Goal: Task Accomplishment & Management: Complete application form

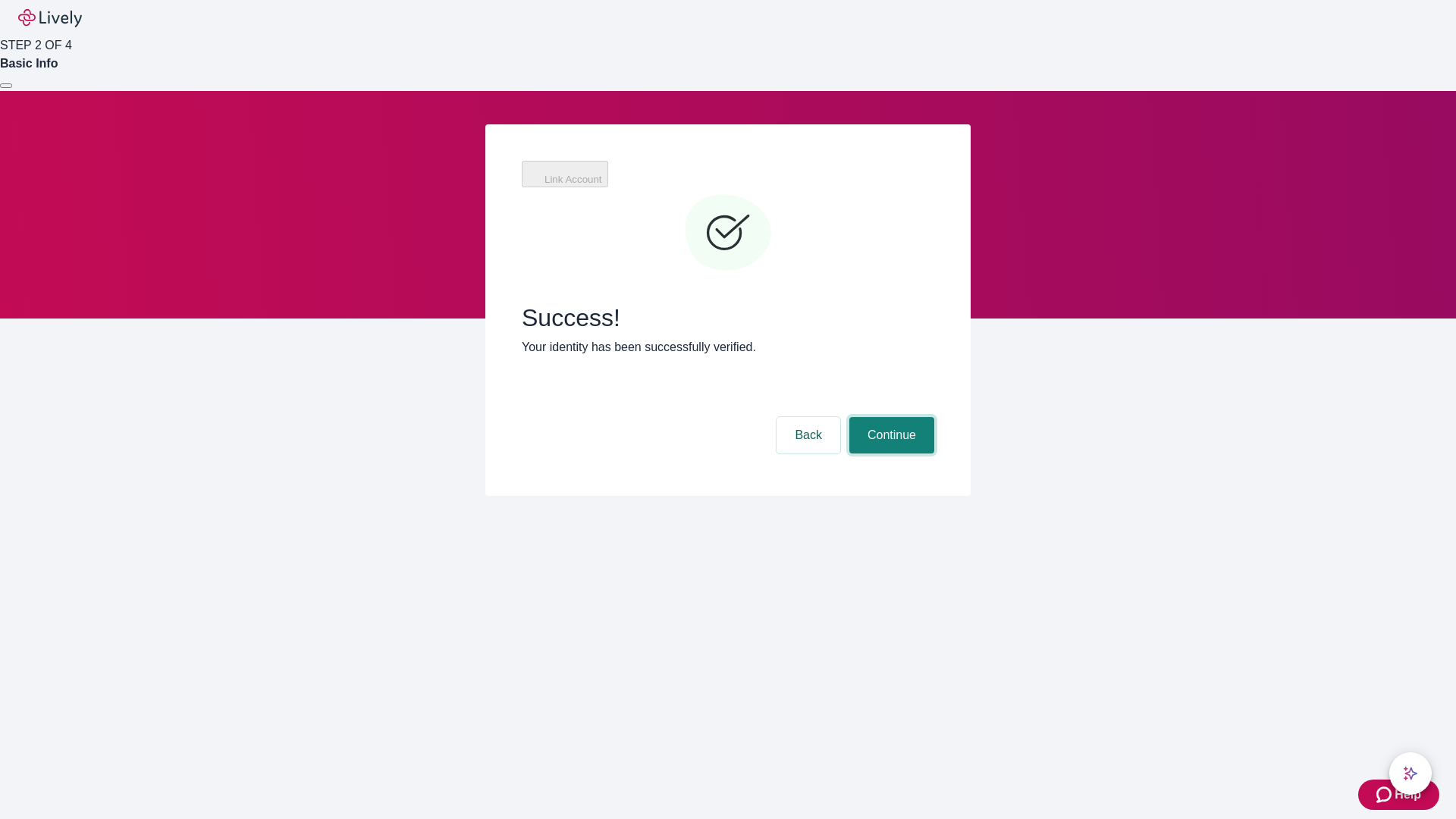
click at [890, 417] on button "Continue" at bounding box center [892, 435] width 85 height 37
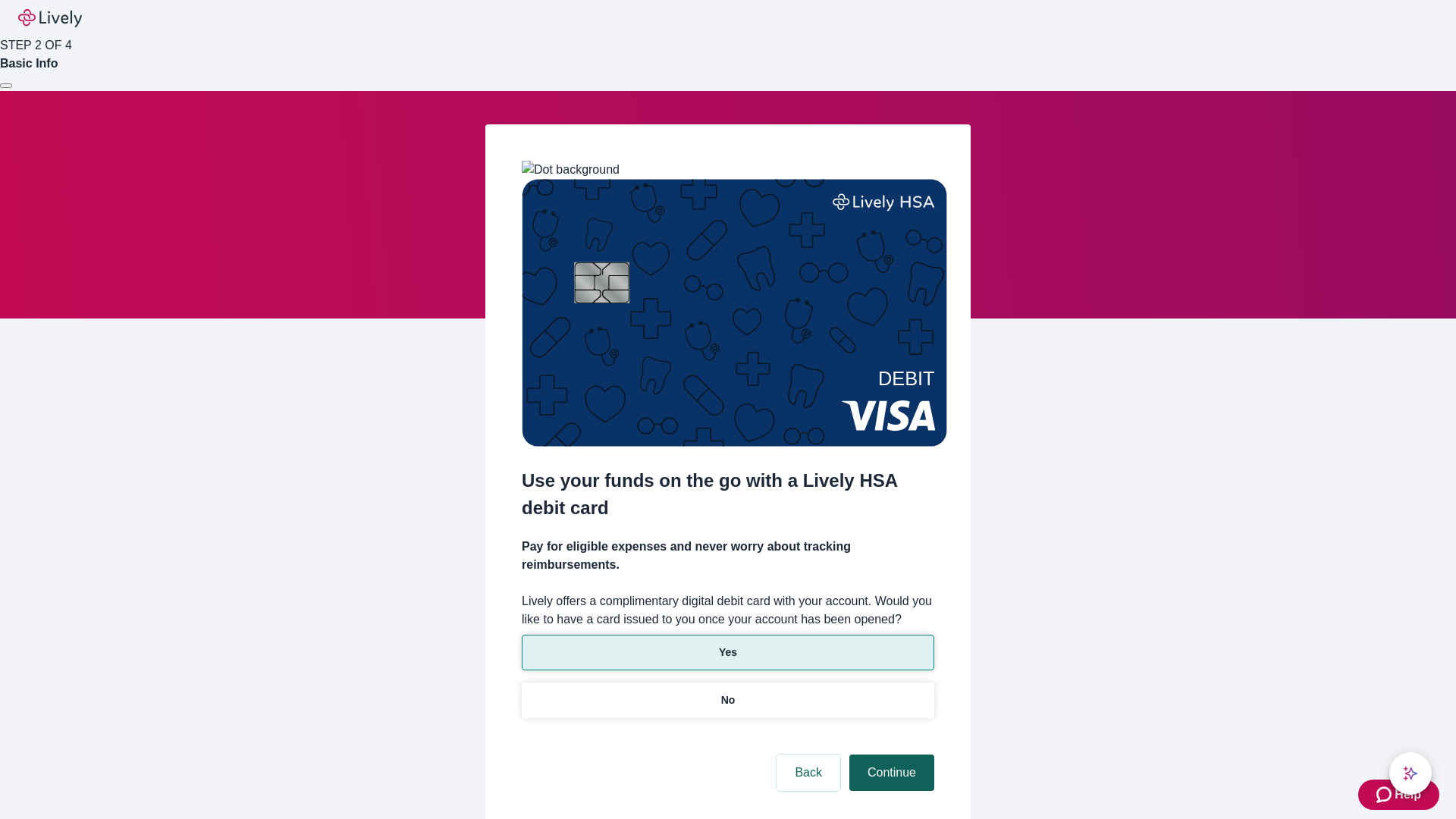
click at [727, 693] on p "No" at bounding box center [728, 701] width 15 height 16
click at [890, 755] on button "Continue" at bounding box center [892, 773] width 85 height 37
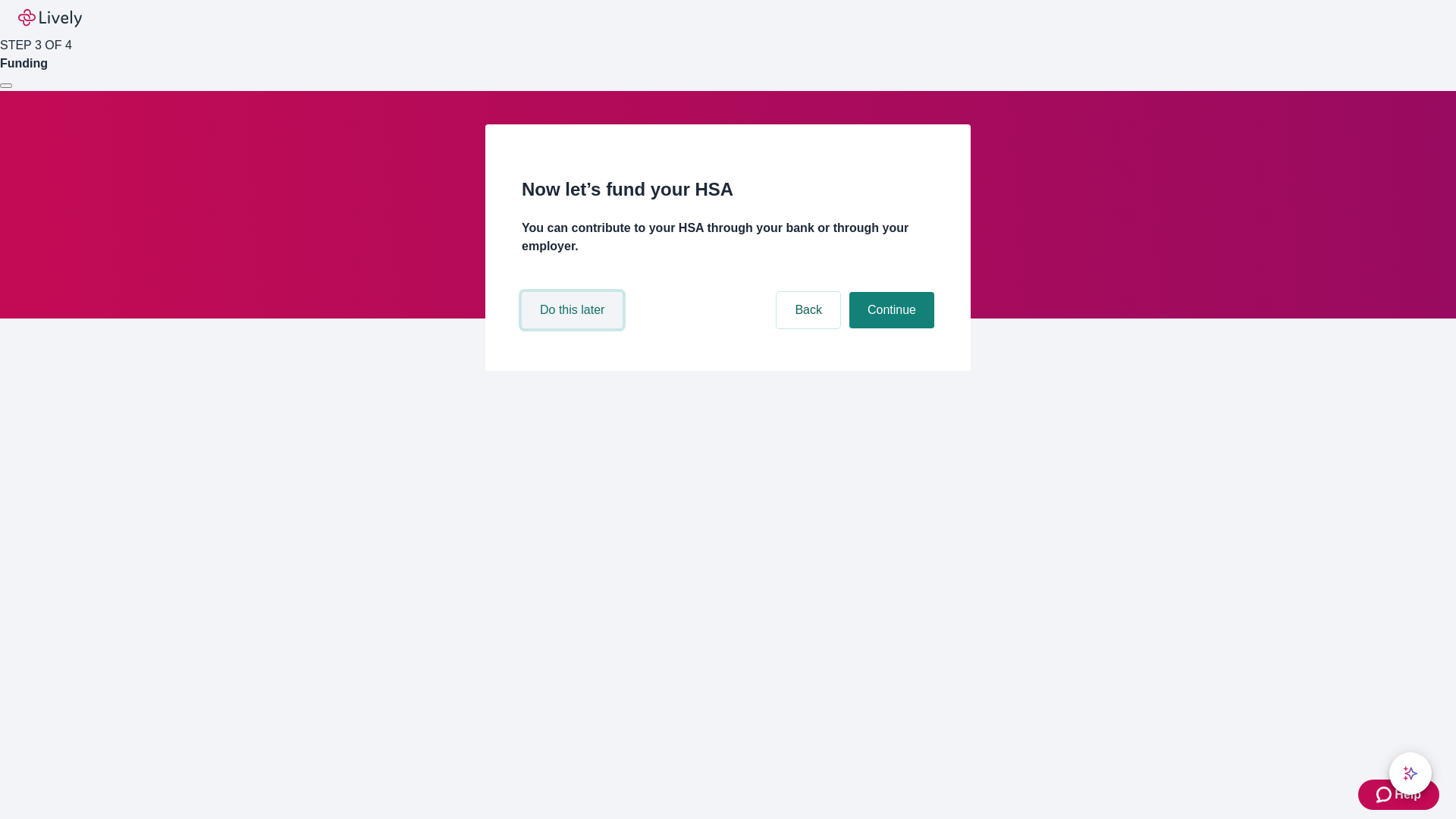
click at [574, 328] on button "Do this later" at bounding box center [572, 310] width 101 height 37
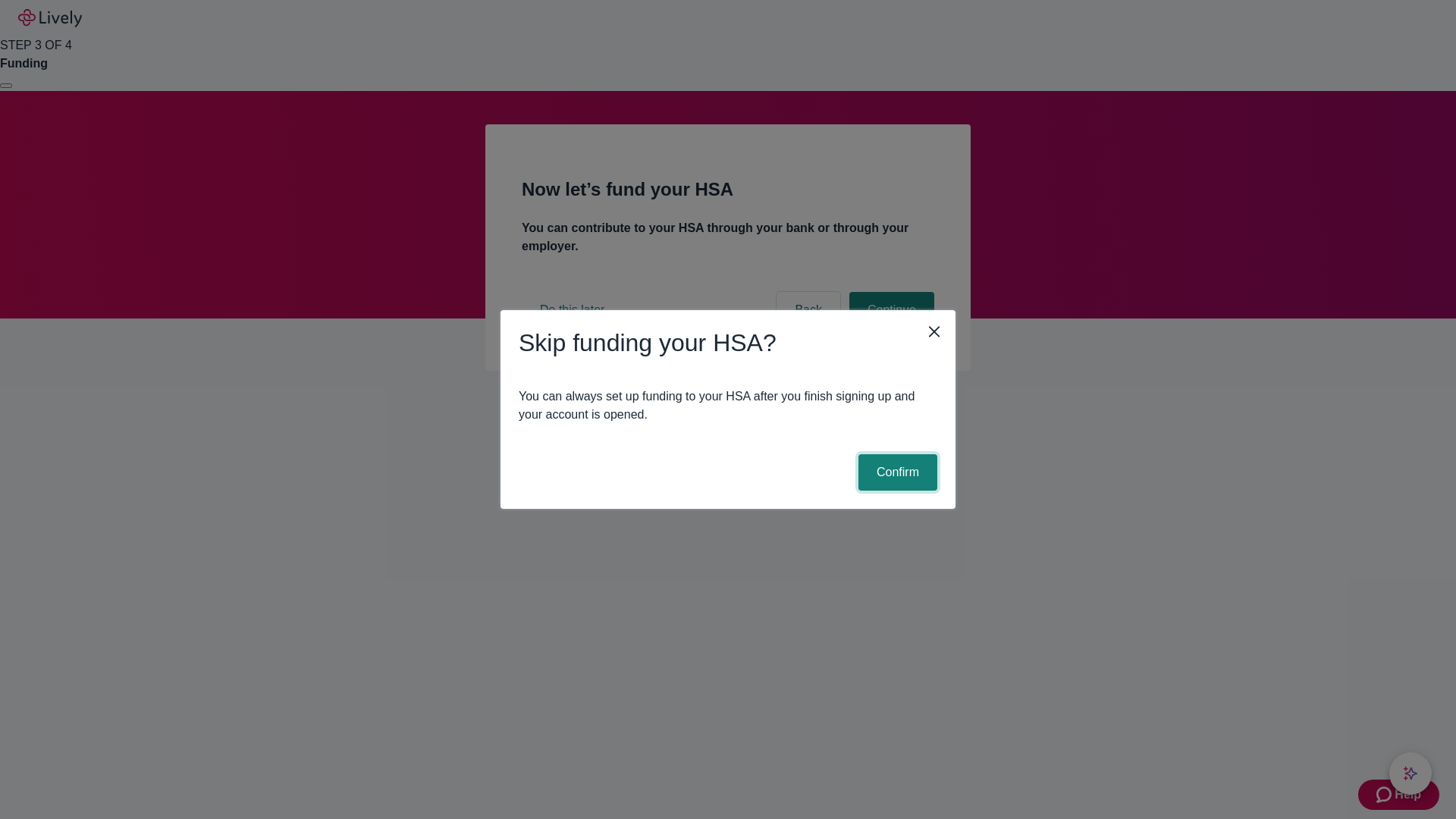
click at [896, 473] on button "Confirm" at bounding box center [898, 472] width 79 height 37
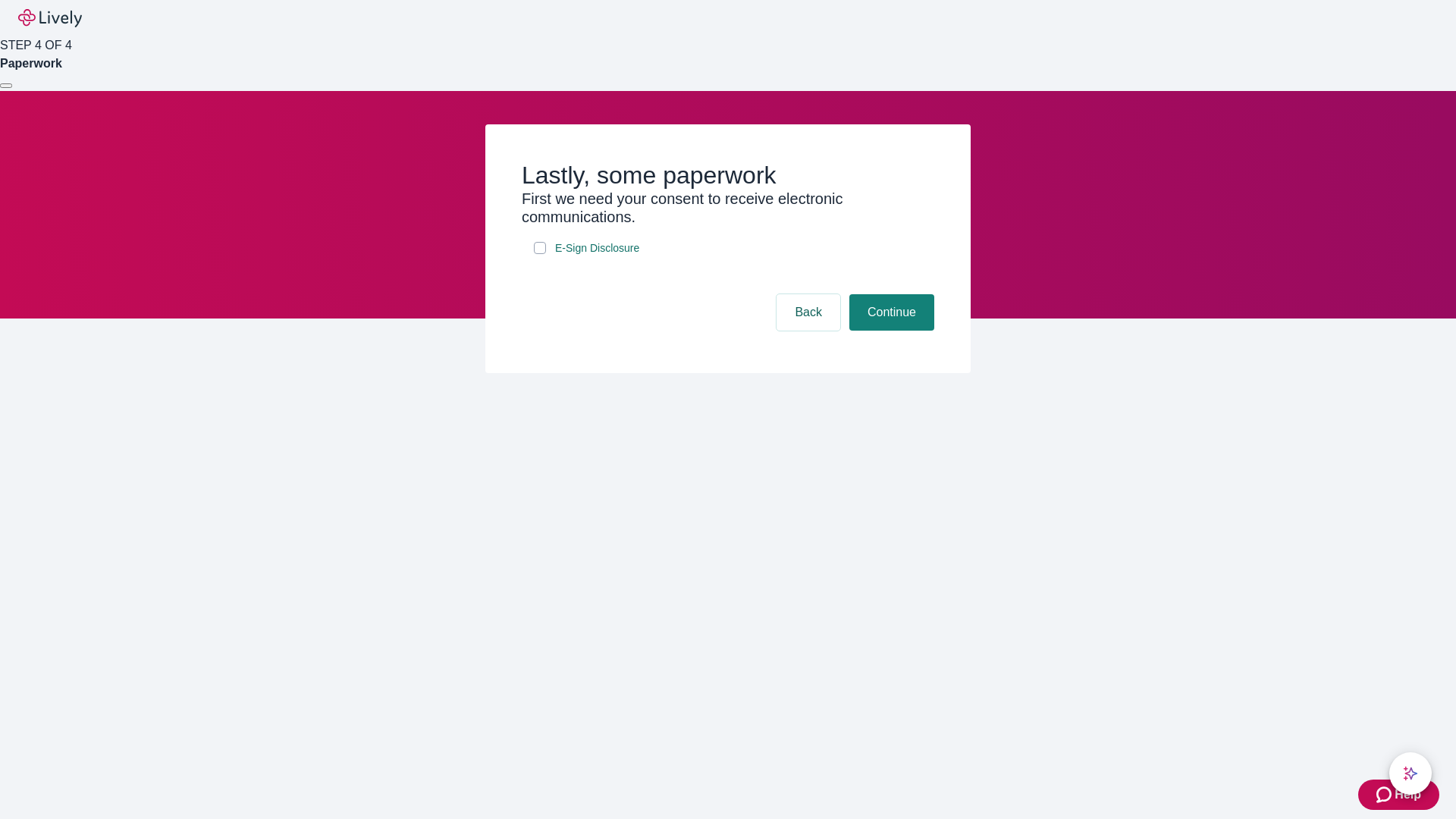
click at [540, 254] on input "E-Sign Disclosure" at bounding box center [540, 248] width 12 height 12
checkbox input "true"
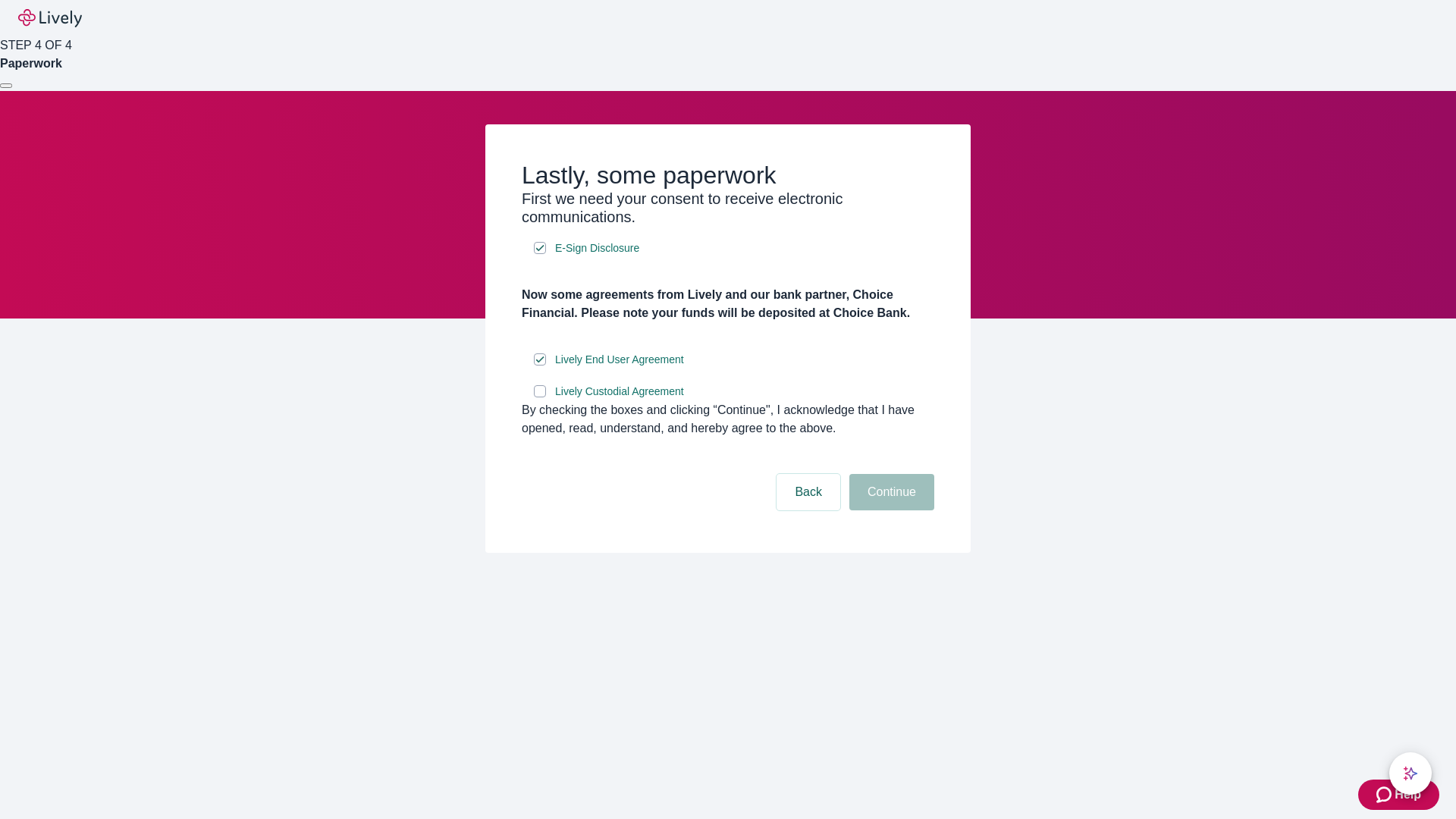
click at [540, 398] on input "Lively Custodial Agreement" at bounding box center [540, 392] width 12 height 12
checkbox input "true"
click at [890, 511] on button "Continue" at bounding box center [892, 492] width 85 height 37
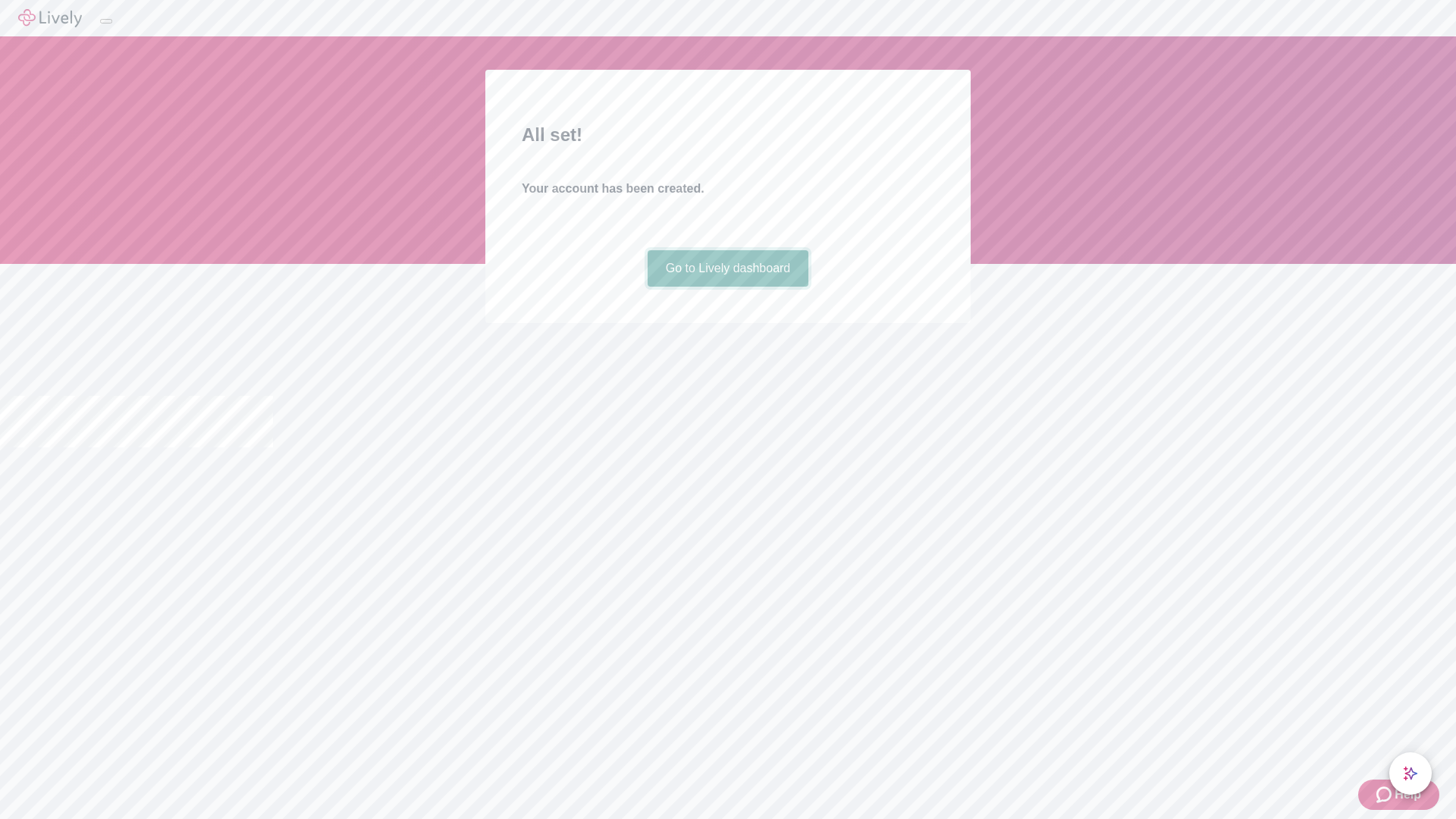
click at [727, 287] on link "Go to Lively dashboard" at bounding box center [728, 268] width 162 height 37
